Goal: Check status

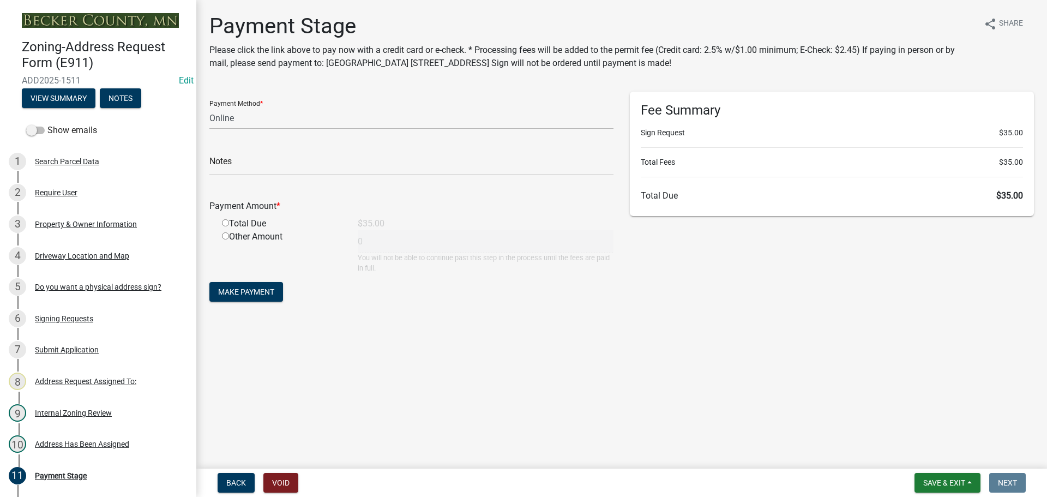
select select "3: 3"
click at [942, 479] on span "Save & Exit" at bounding box center [944, 482] width 42 height 9
click at [937, 454] on button "Save & Exit" at bounding box center [936, 454] width 87 height 26
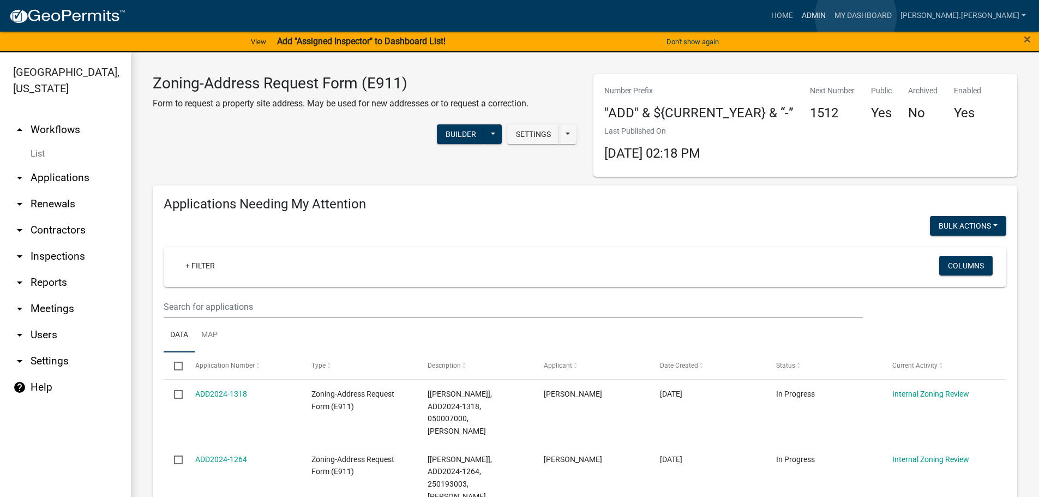
click at [830, 16] on link "Admin" at bounding box center [813, 15] width 33 height 21
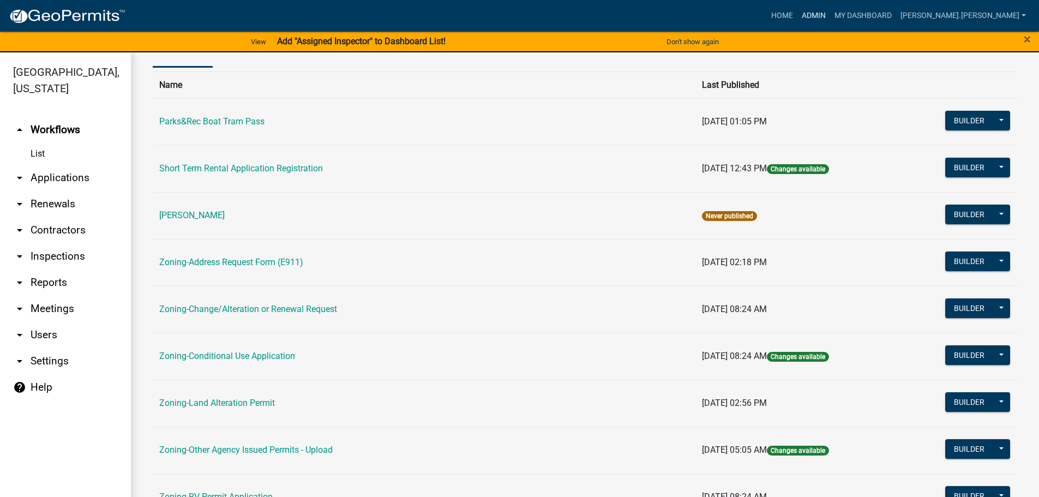
scroll to position [164, 0]
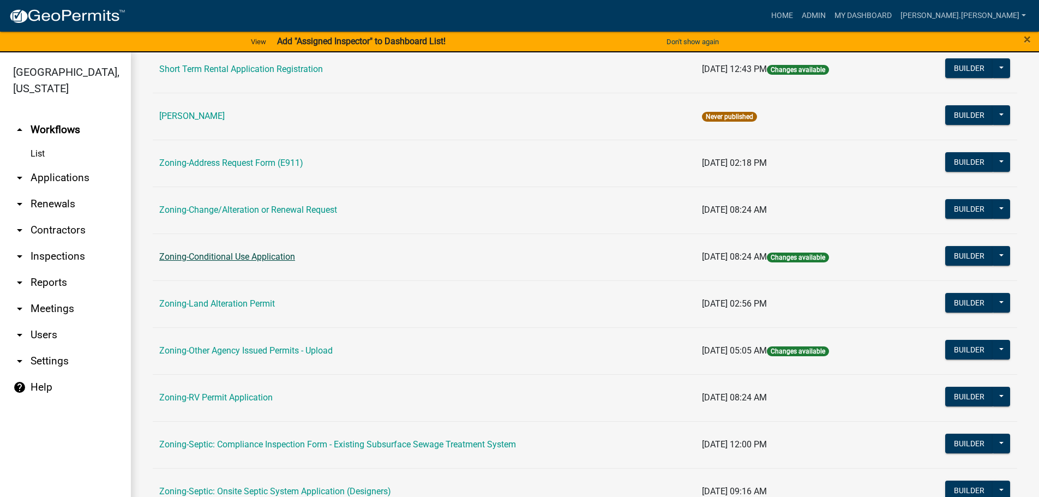
click at [253, 254] on link "Zoning-Conditional Use Application" at bounding box center [227, 256] width 136 height 10
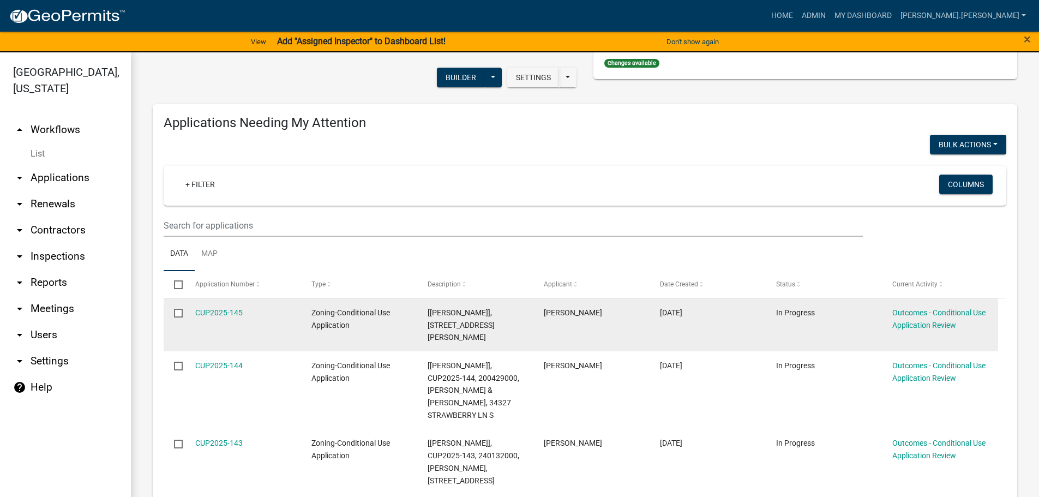
scroll to position [273, 0]
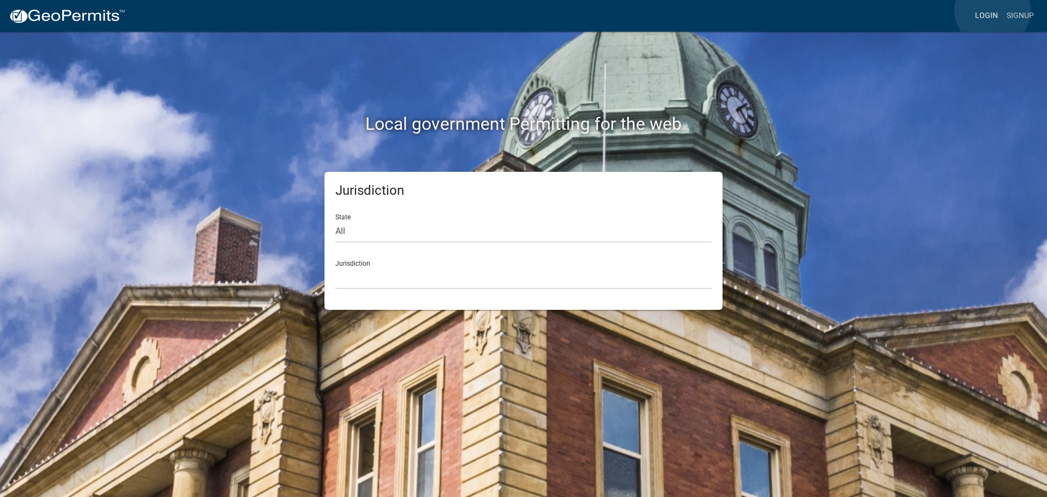
click at [992, 10] on link "Login" at bounding box center [986, 15] width 32 height 21
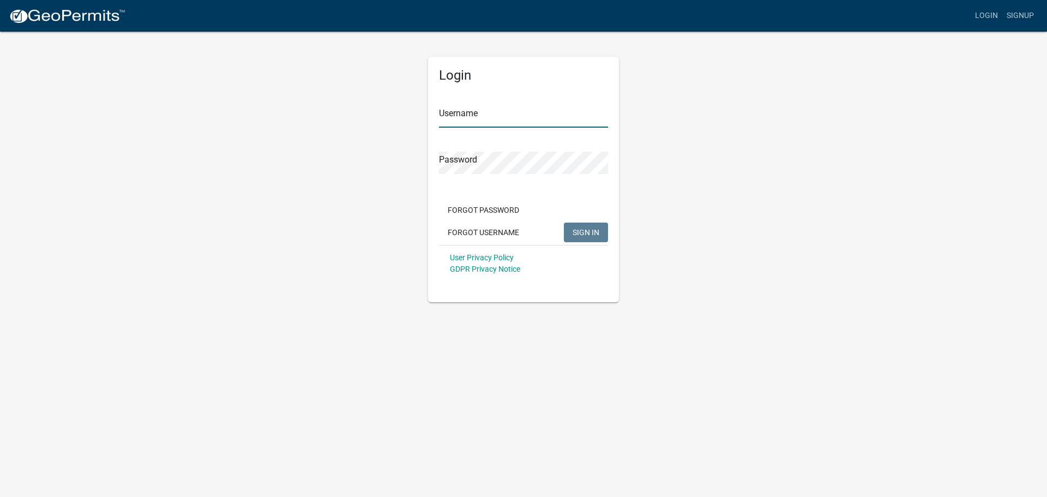
type input "[PERSON_NAME].[PERSON_NAME]"
click at [598, 230] on span "SIGN IN" at bounding box center [585, 231] width 27 height 9
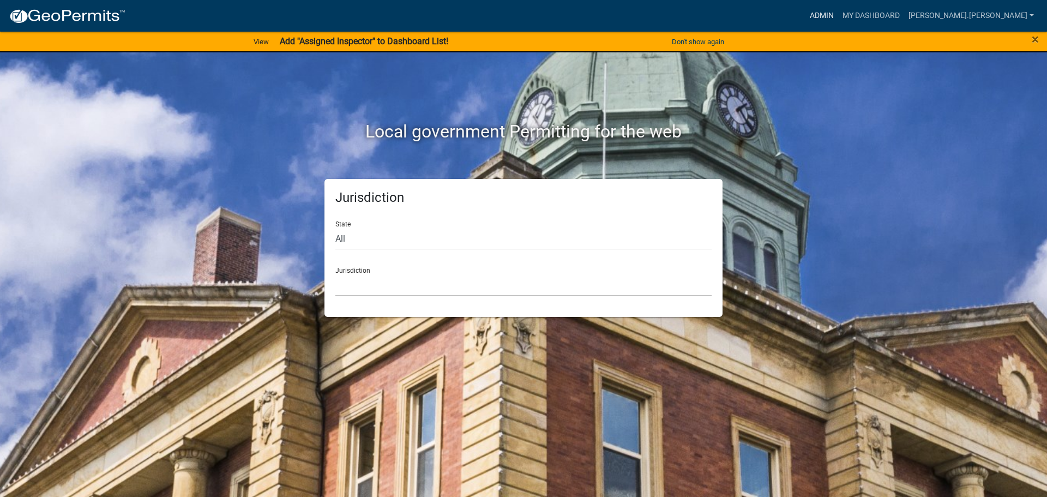
click at [838, 16] on link "Admin" at bounding box center [821, 15] width 33 height 21
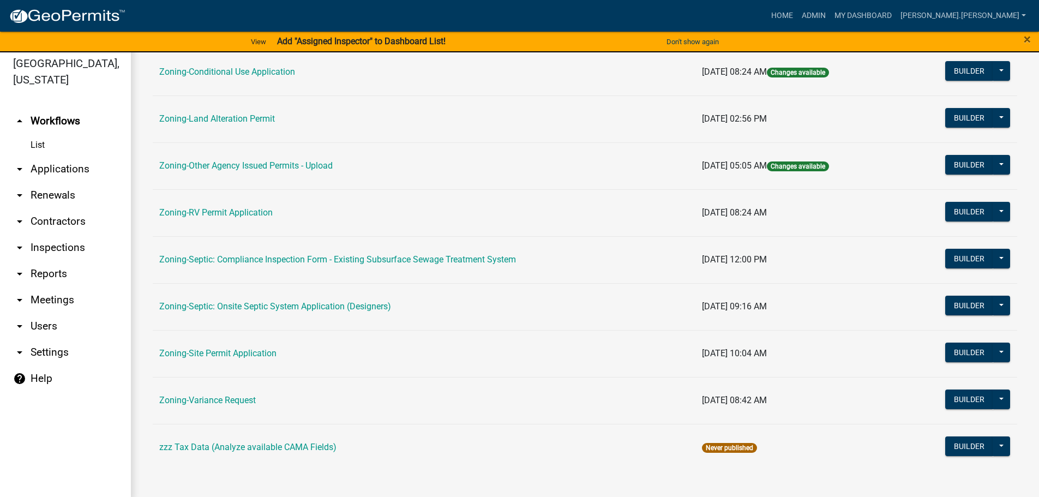
scroll to position [13, 0]
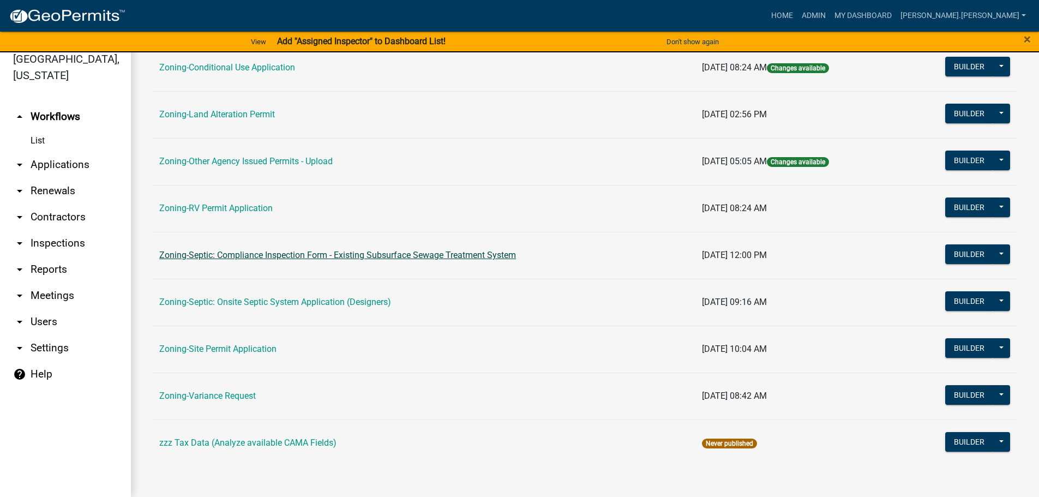
click at [217, 252] on link "Zoning-Septic: Compliance Inspection Form - Existing Subsurface Sewage Treatmen…" at bounding box center [337, 255] width 357 height 10
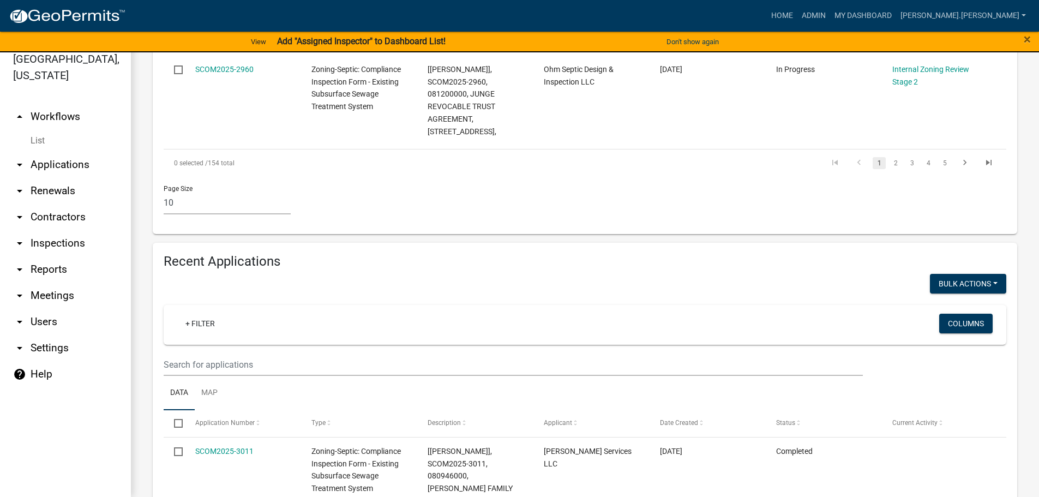
scroll to position [1145, 0]
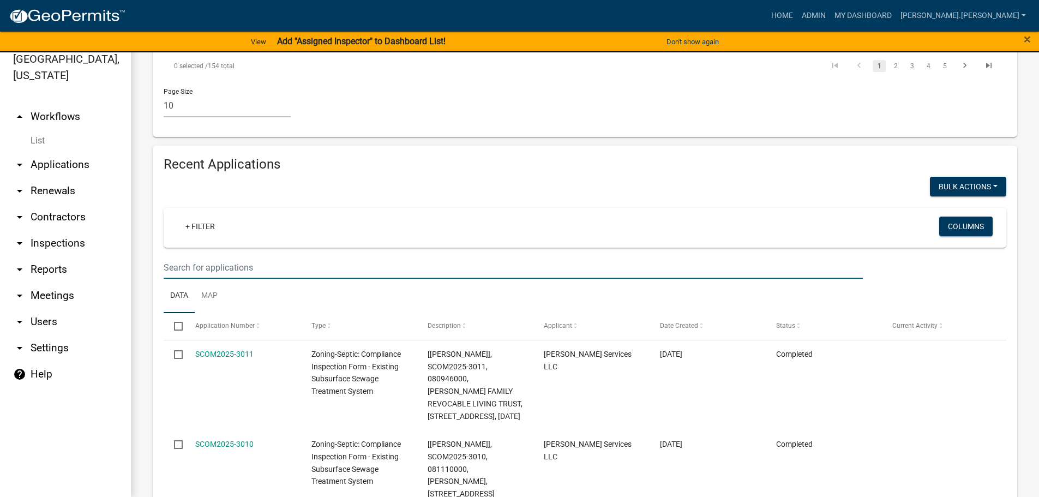
type input "FAULK"
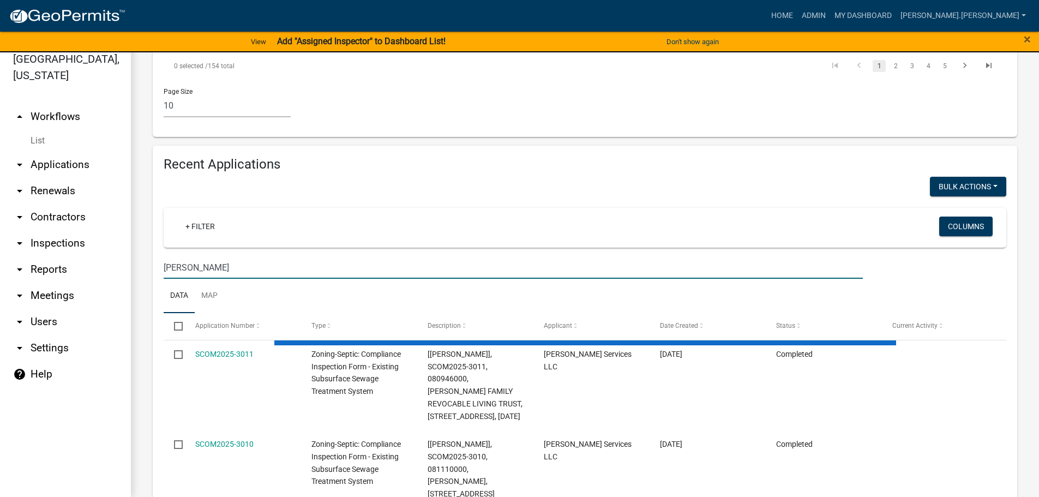
scroll to position [1014, 0]
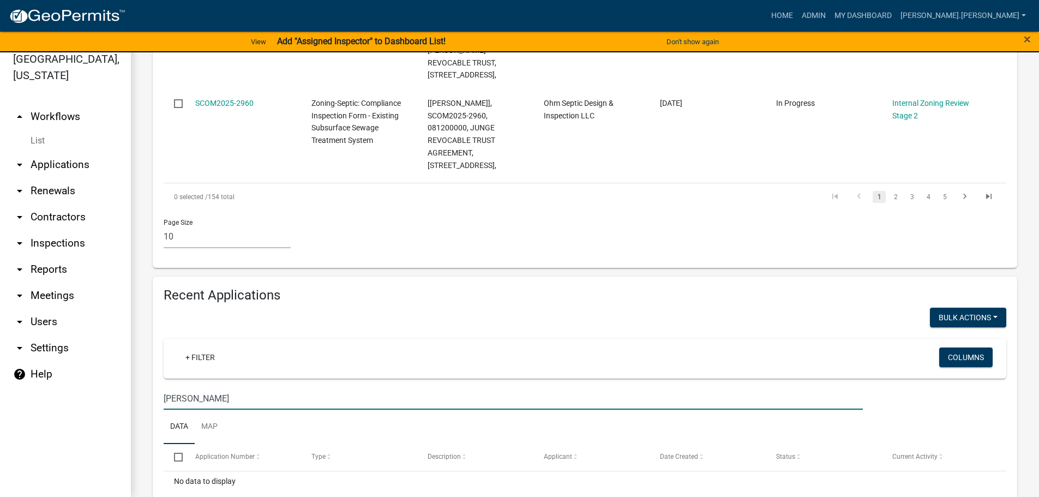
drag, startPoint x: 241, startPoint y: 339, endPoint x: 100, endPoint y: 338, distance: 140.7
click at [100, 338] on div "Becker County, Minnesota arrow_drop_up Workflows List arrow_drop_down Applicati…" at bounding box center [519, 267] width 1039 height 457
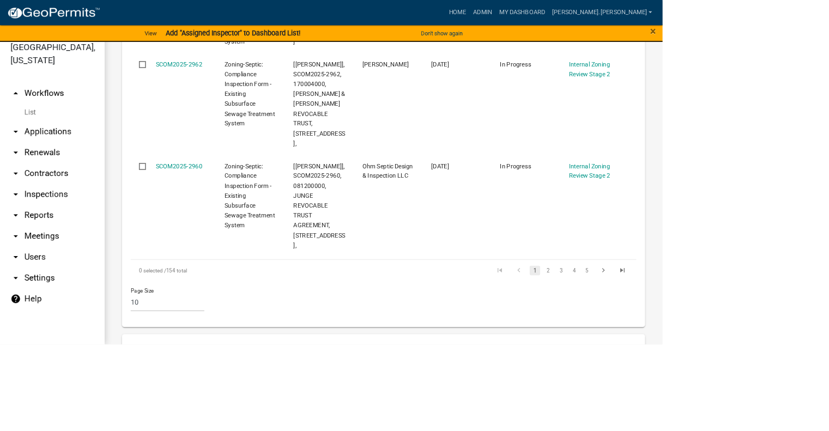
scroll to position [1455, 0]
